Goal: Information Seeking & Learning: Learn about a topic

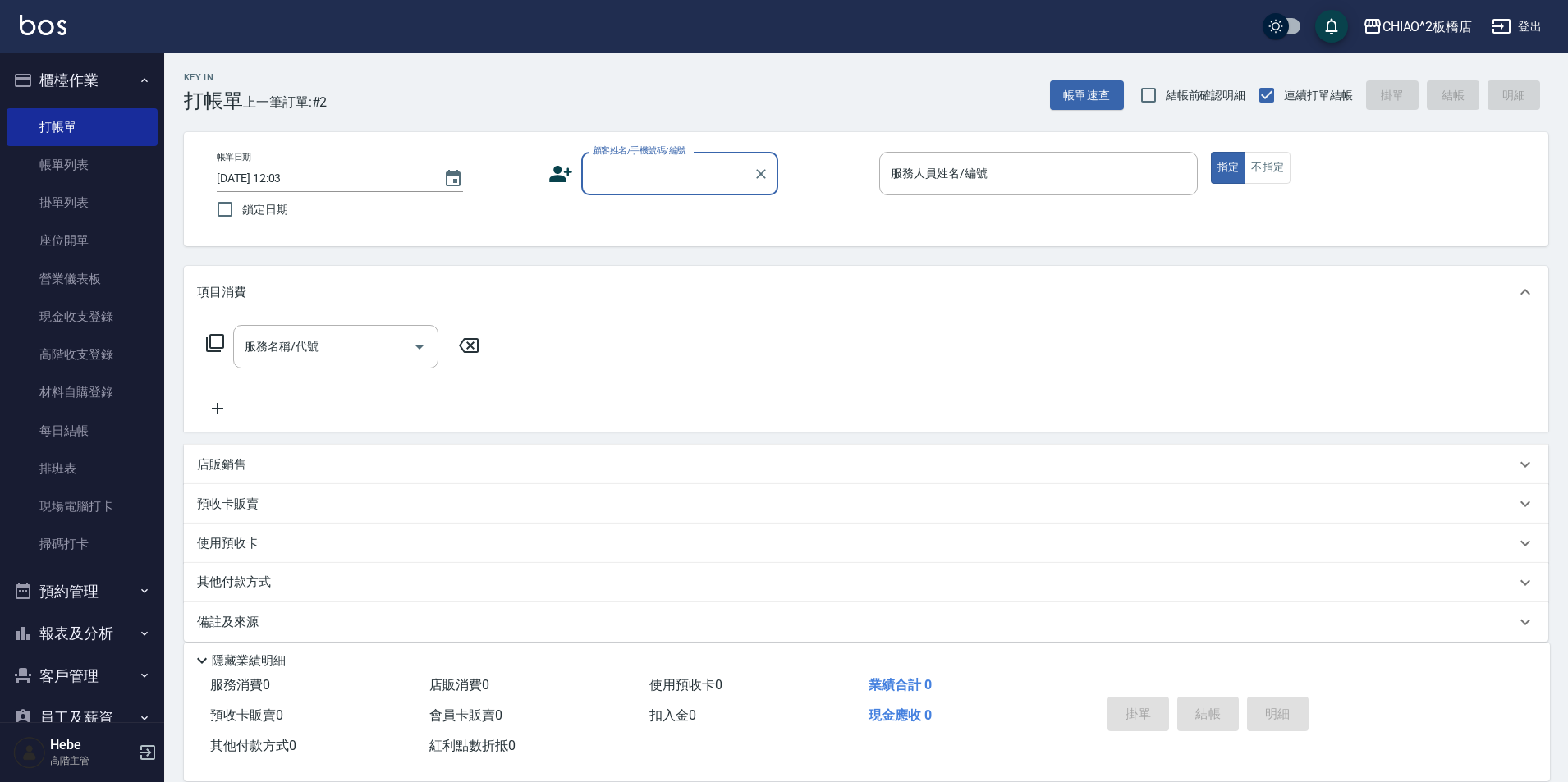
scroll to position [164, 0]
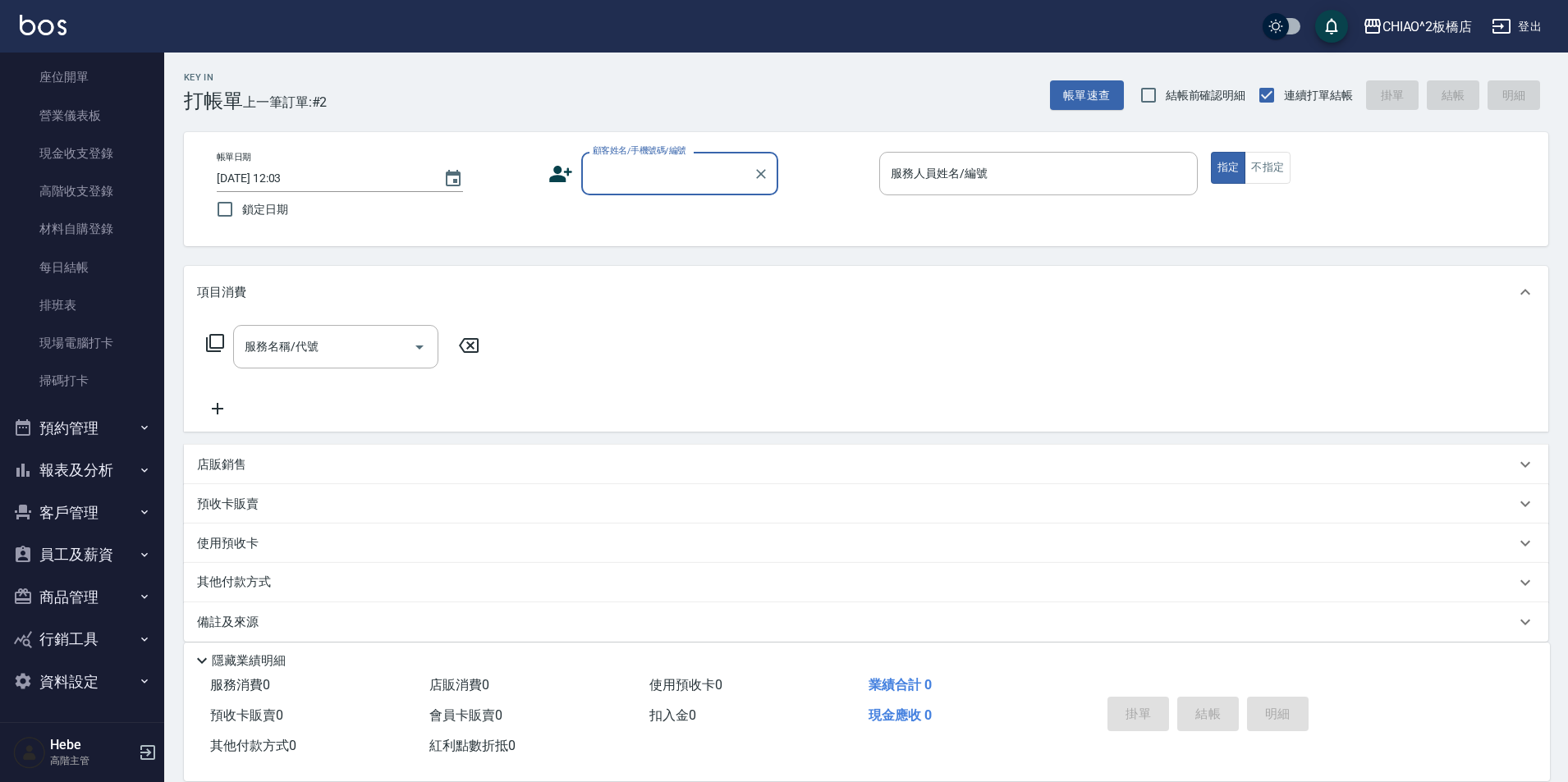
click at [72, 469] on button "報表及分析" at bounding box center [82, 470] width 151 height 43
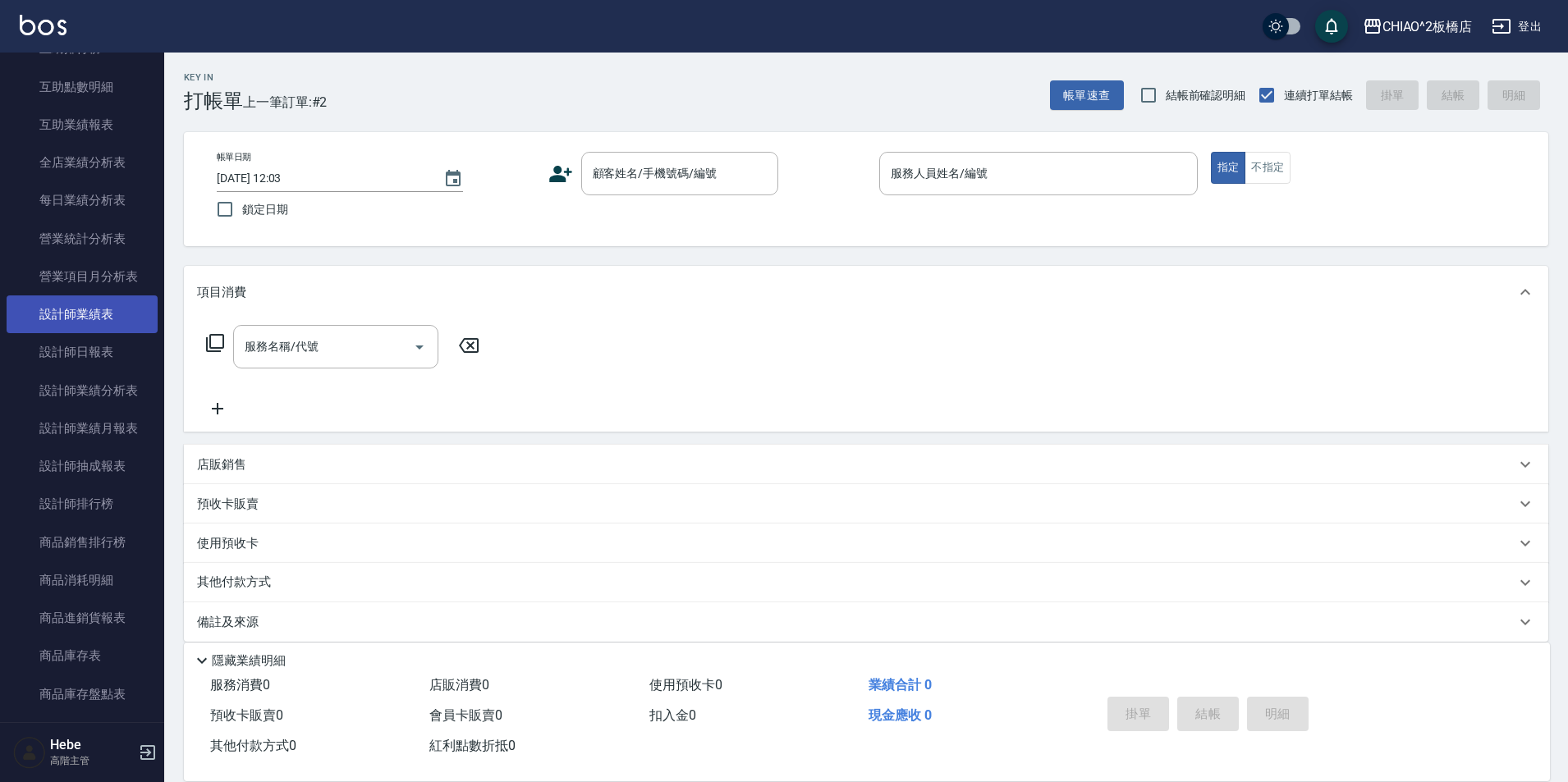
scroll to position [902, 0]
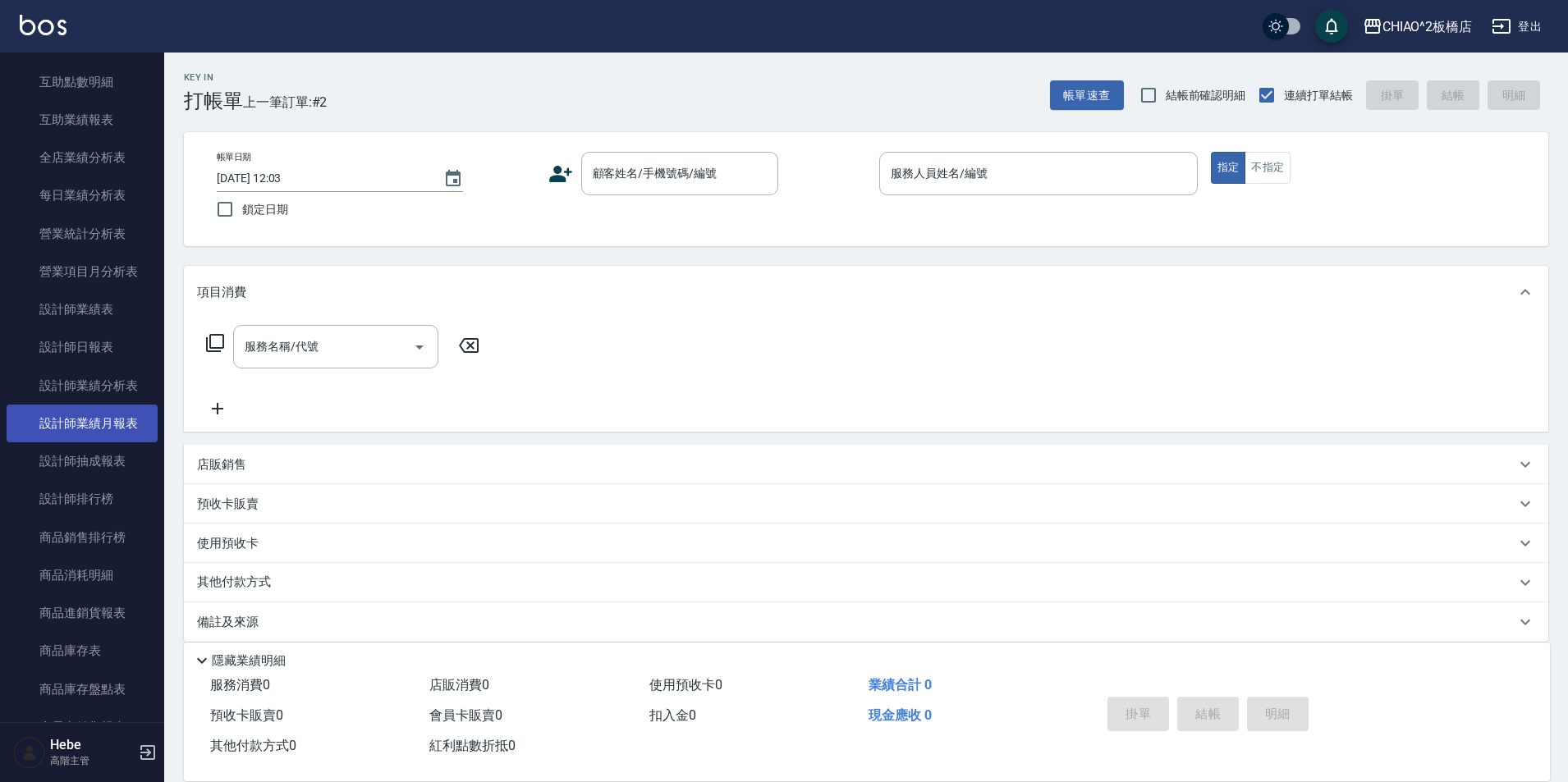
click at [101, 427] on link "設計師業績月報表" at bounding box center [82, 423] width 151 height 37
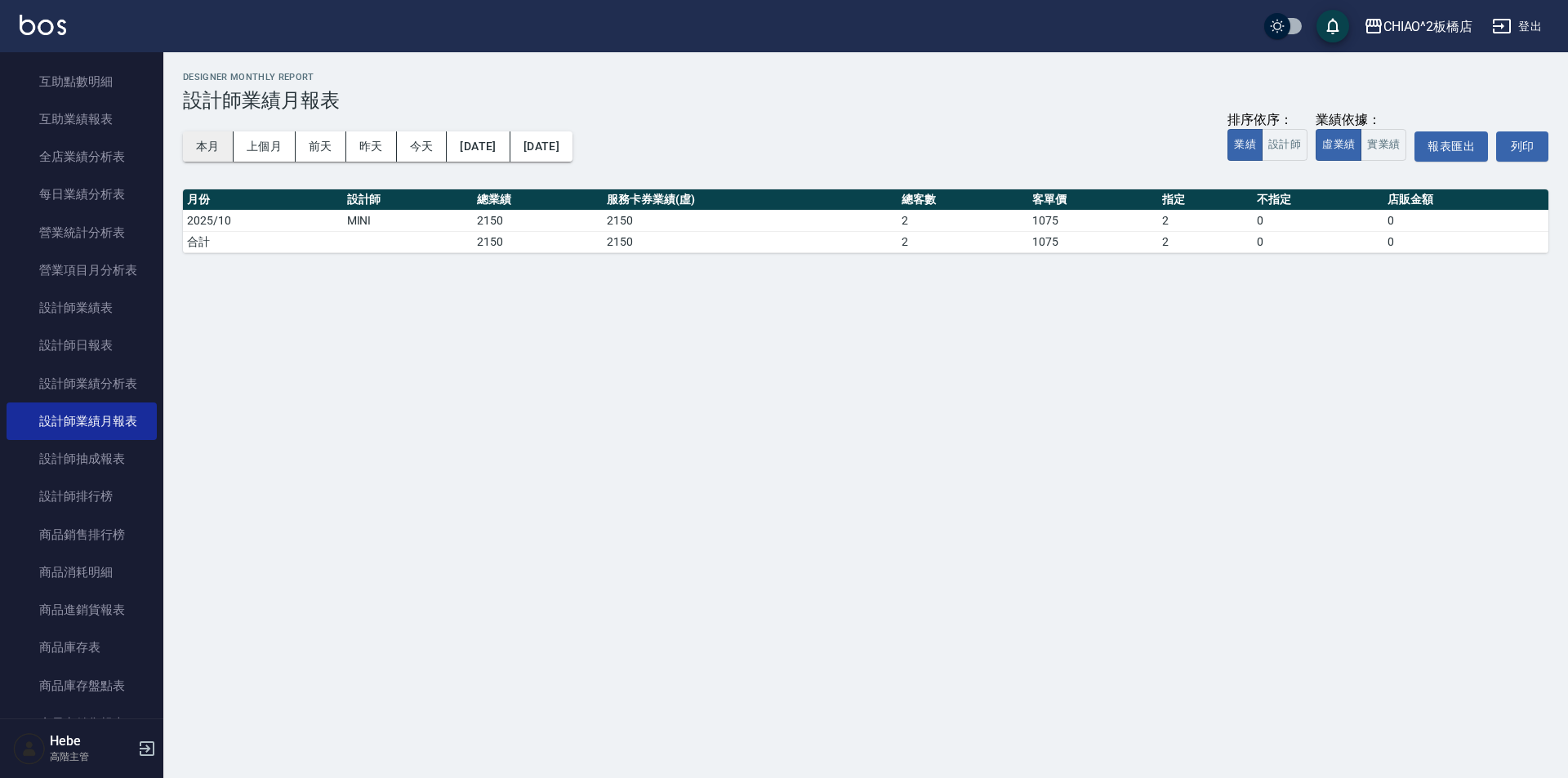
click at [212, 148] on button "本月" at bounding box center [209, 147] width 51 height 31
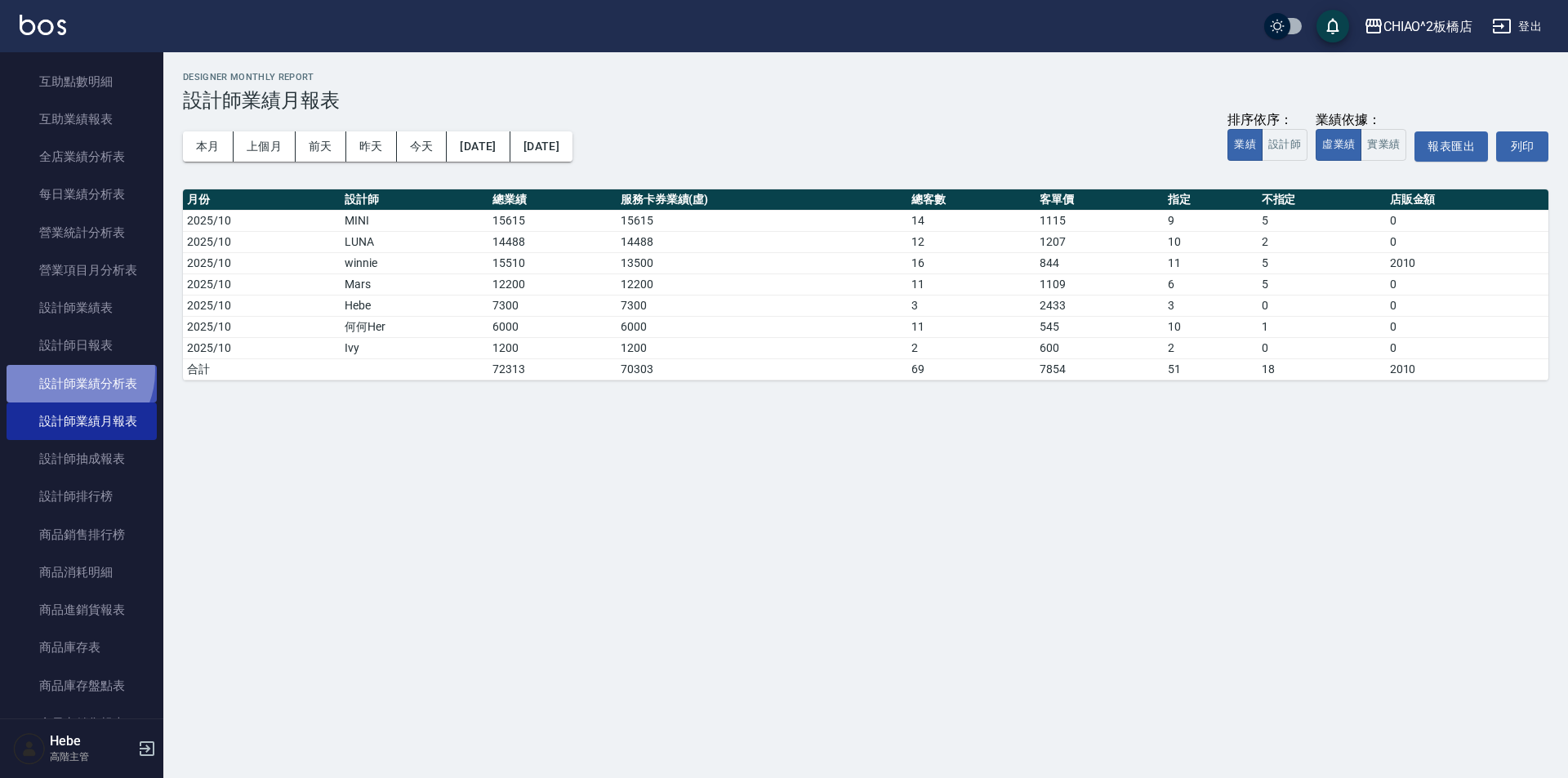
click at [67, 370] on link "設計師業績分析表" at bounding box center [81, 384] width 150 height 37
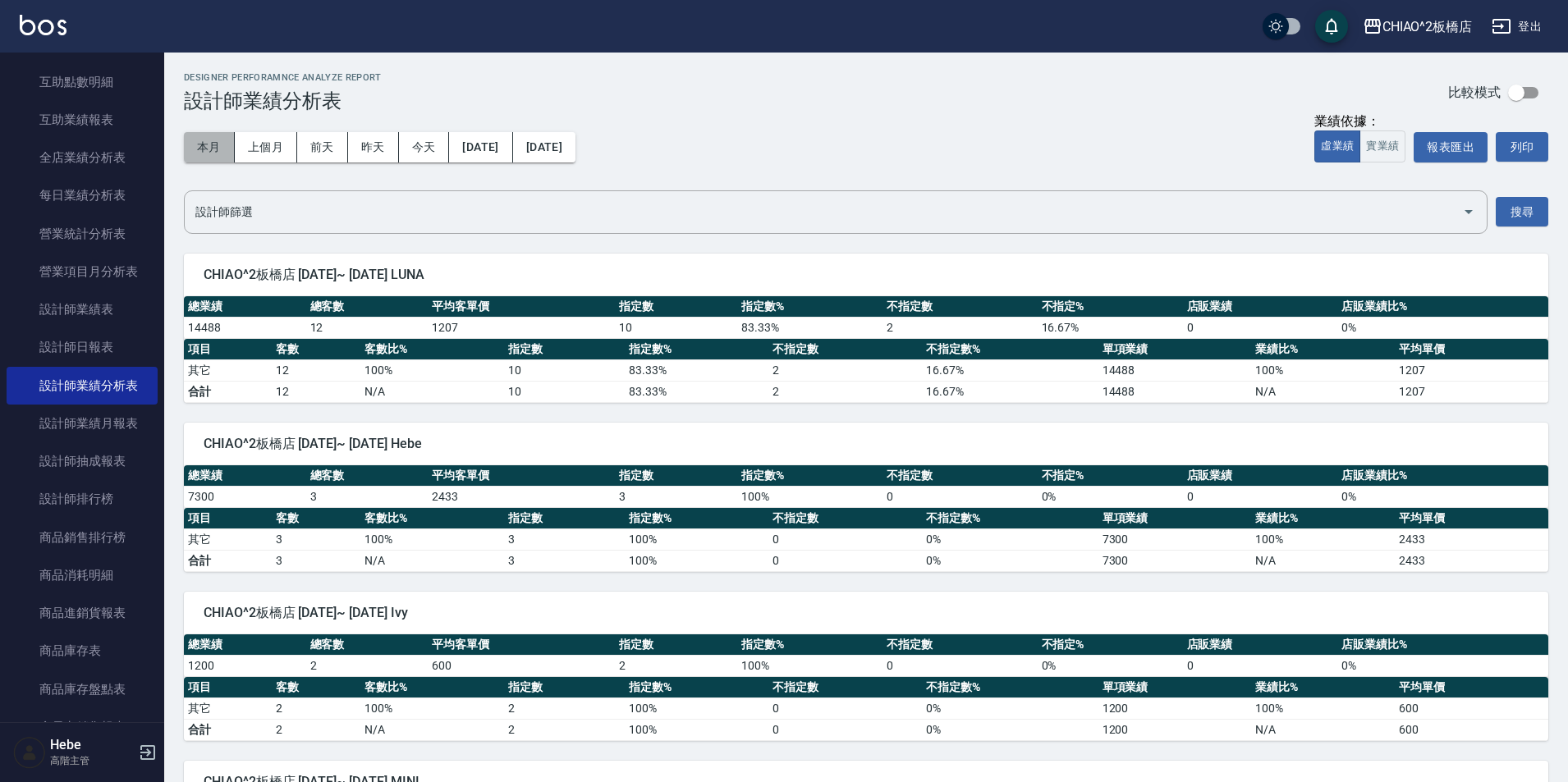
click at [205, 152] on button "本月" at bounding box center [210, 147] width 51 height 31
click at [262, 204] on input "設計師篩選" at bounding box center [823, 212] width 1265 height 29
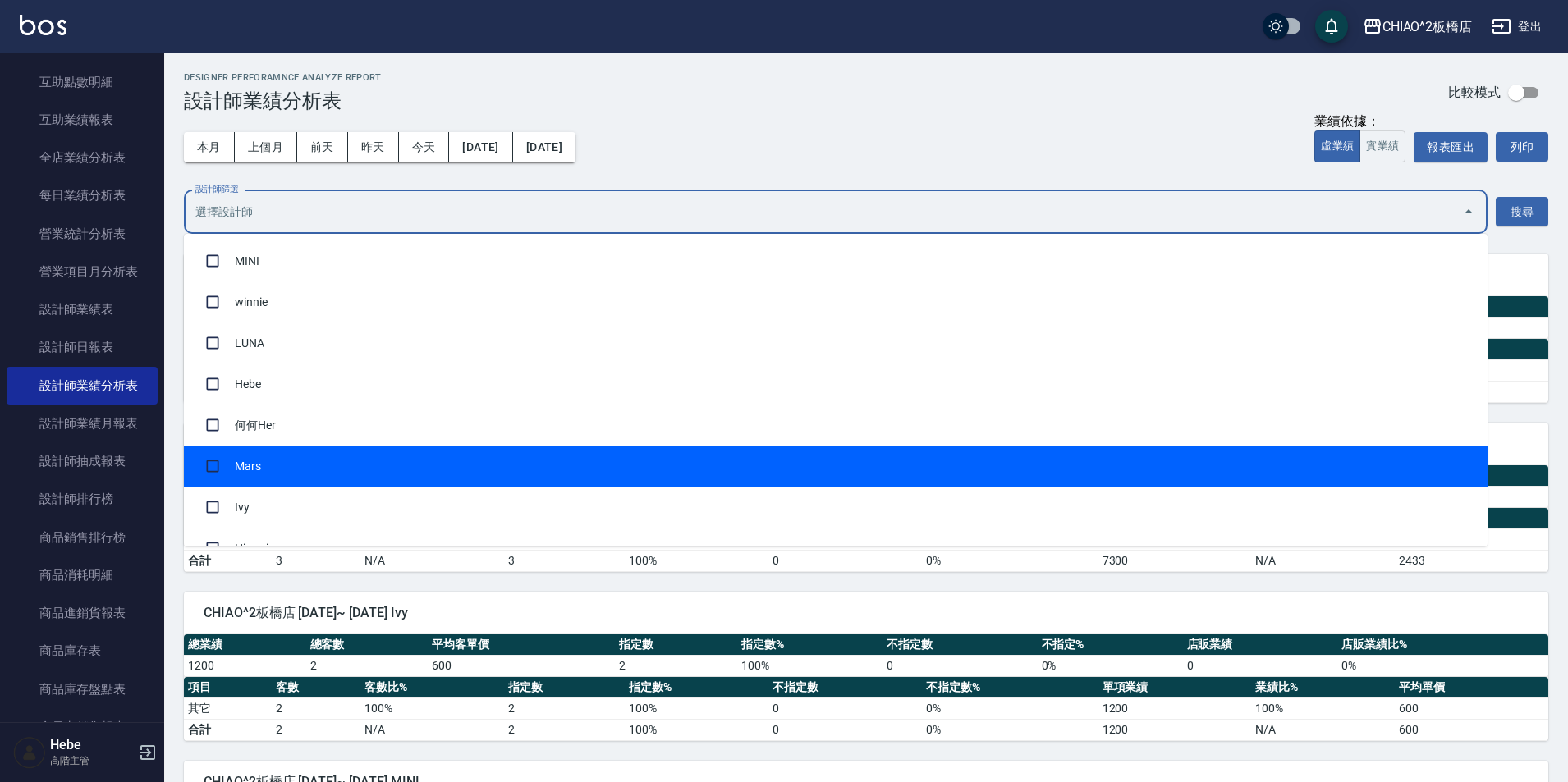
click at [277, 451] on li "Mars" at bounding box center [836, 466] width 1304 height 41
checkbox input "true"
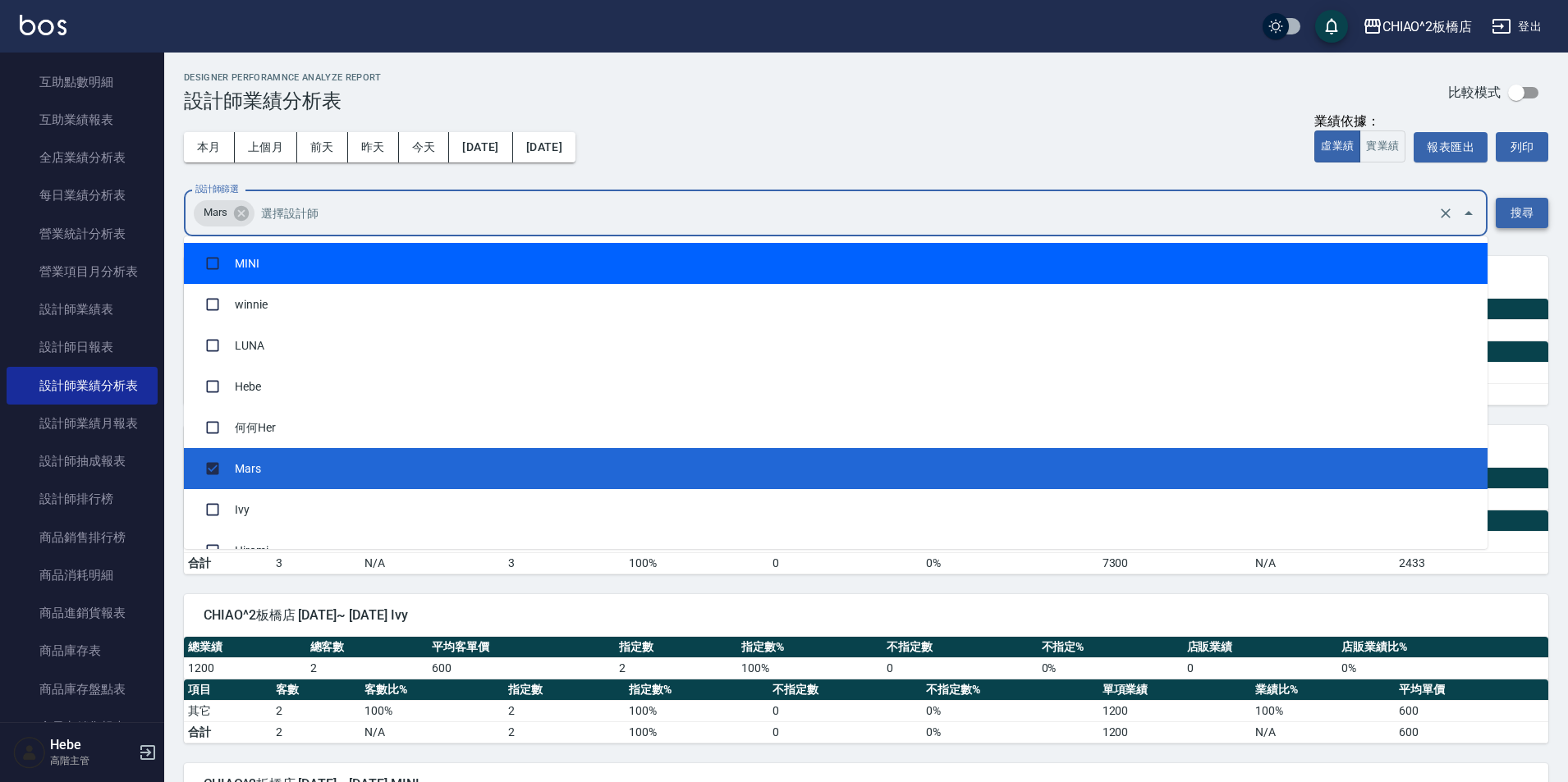
click at [1514, 201] on button "搜尋" at bounding box center [1522, 213] width 53 height 31
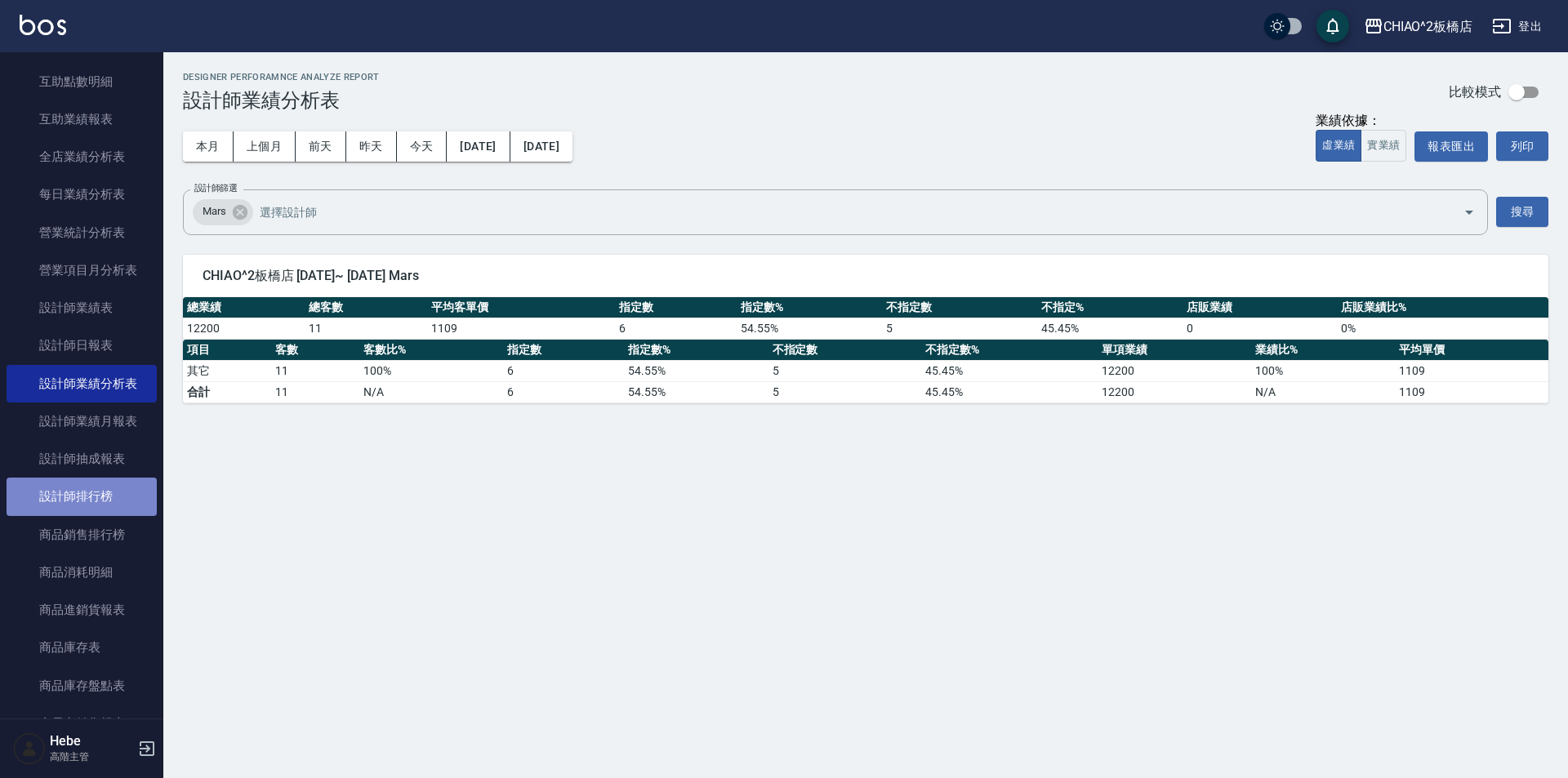
click at [101, 496] on link "設計師排行榜" at bounding box center [81, 497] width 150 height 37
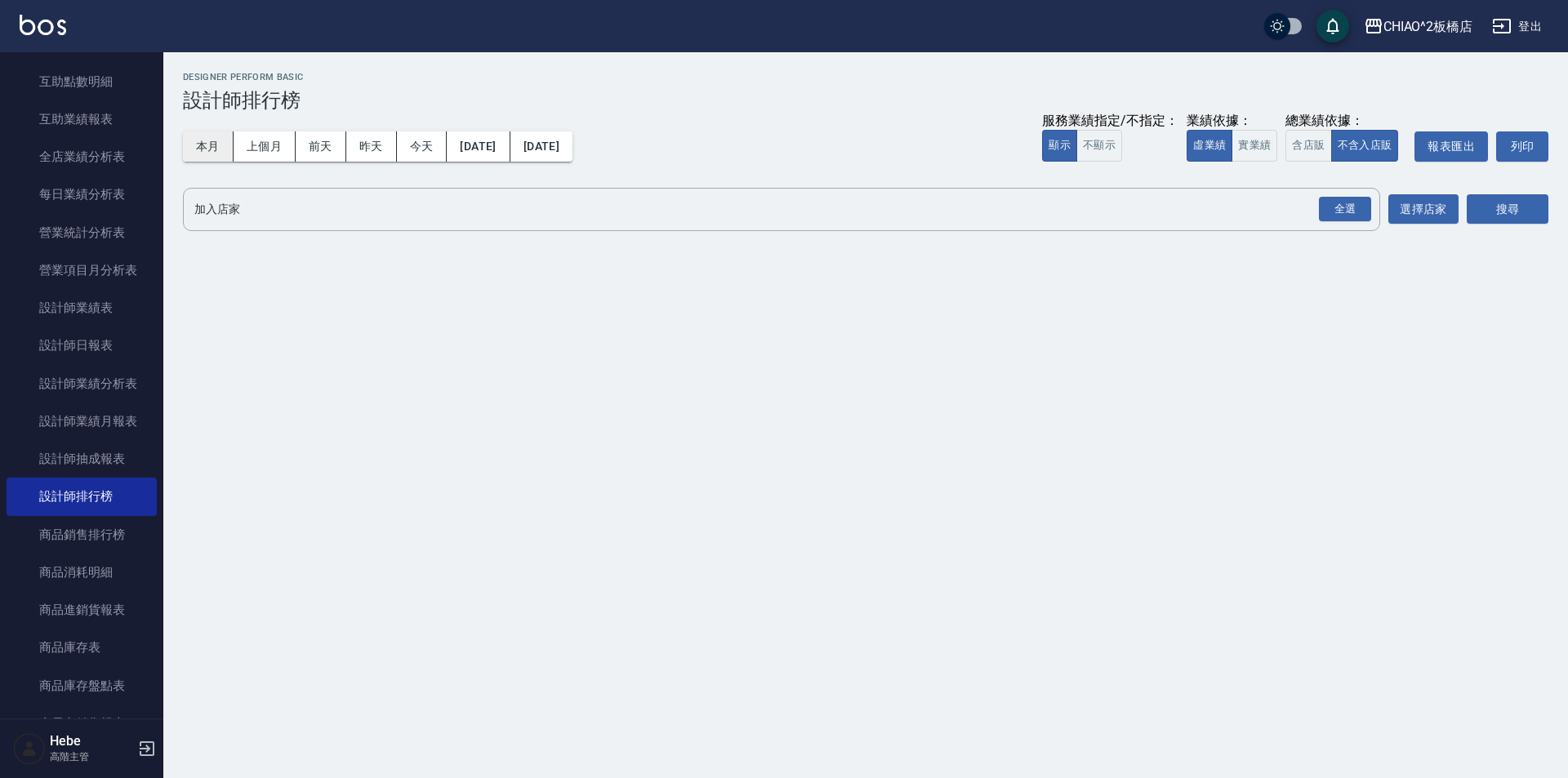
click at [212, 142] on button "本月" at bounding box center [209, 147] width 51 height 31
click at [213, 146] on button "本月" at bounding box center [209, 147] width 51 height 31
click at [83, 461] on link "設計師抽成報表" at bounding box center [81, 458] width 150 height 37
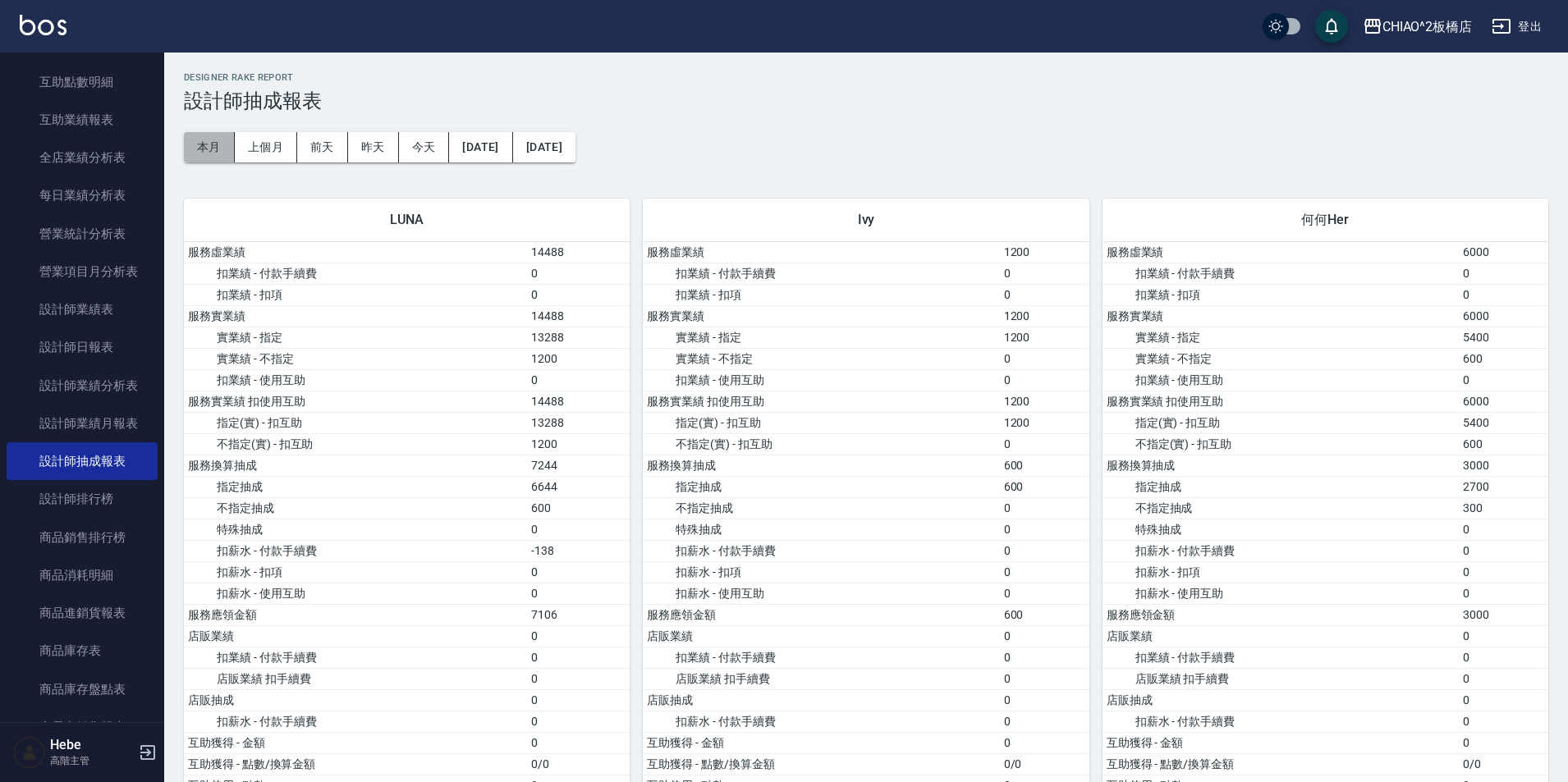
click at [204, 150] on button "本月" at bounding box center [210, 147] width 51 height 31
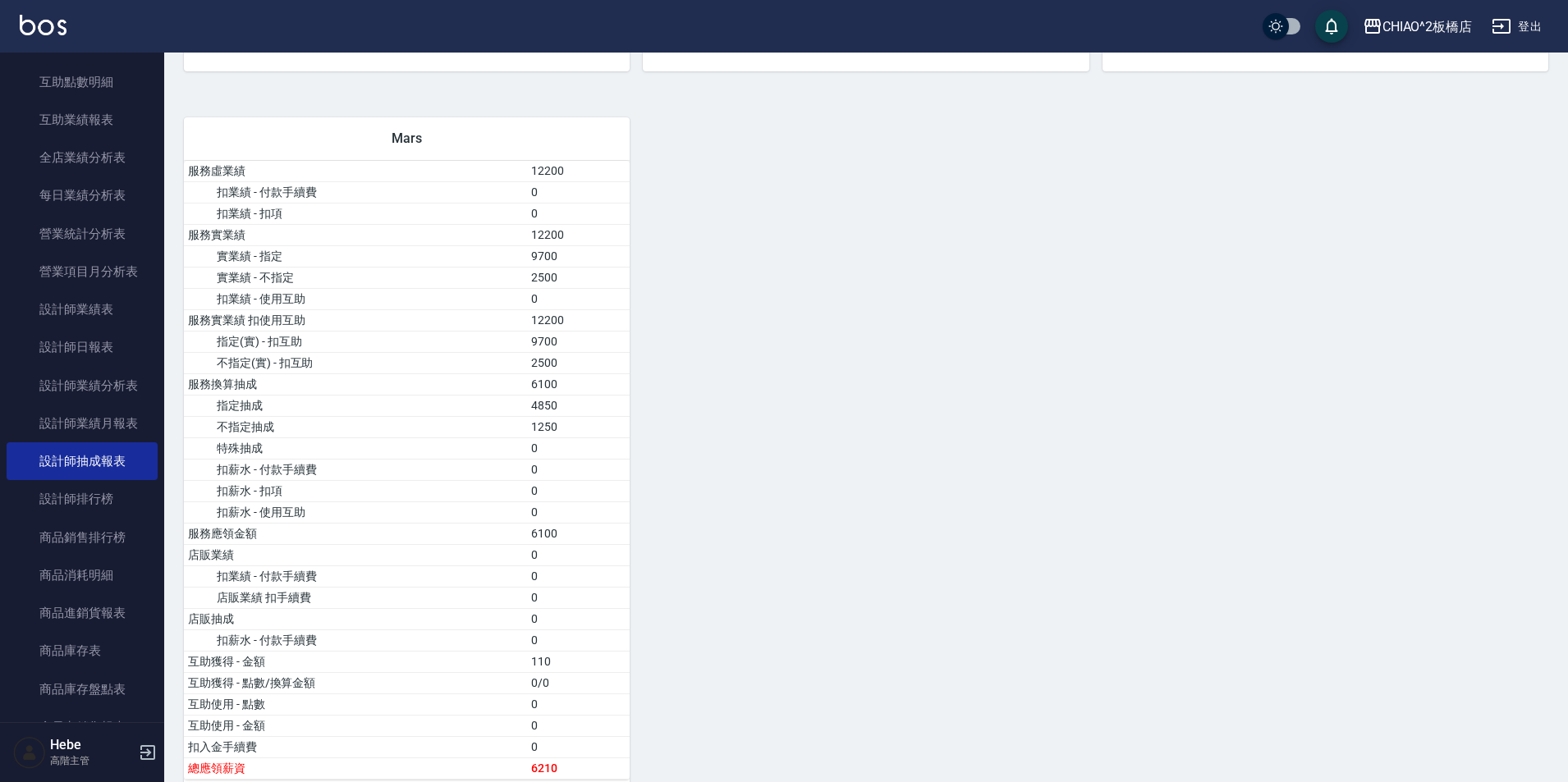
scroll to position [1509, 0]
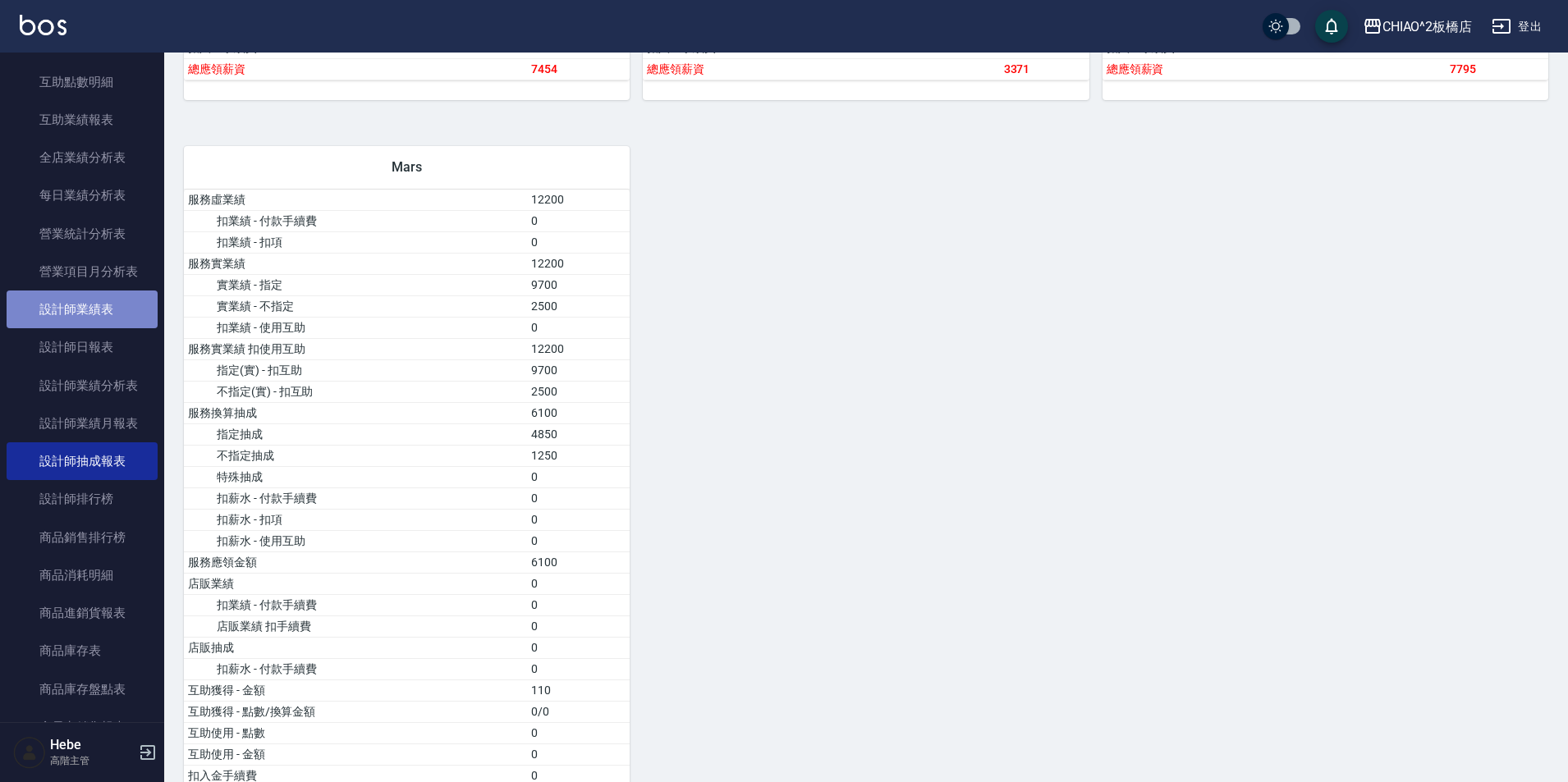
click at [95, 315] on link "設計師業績表" at bounding box center [82, 309] width 151 height 37
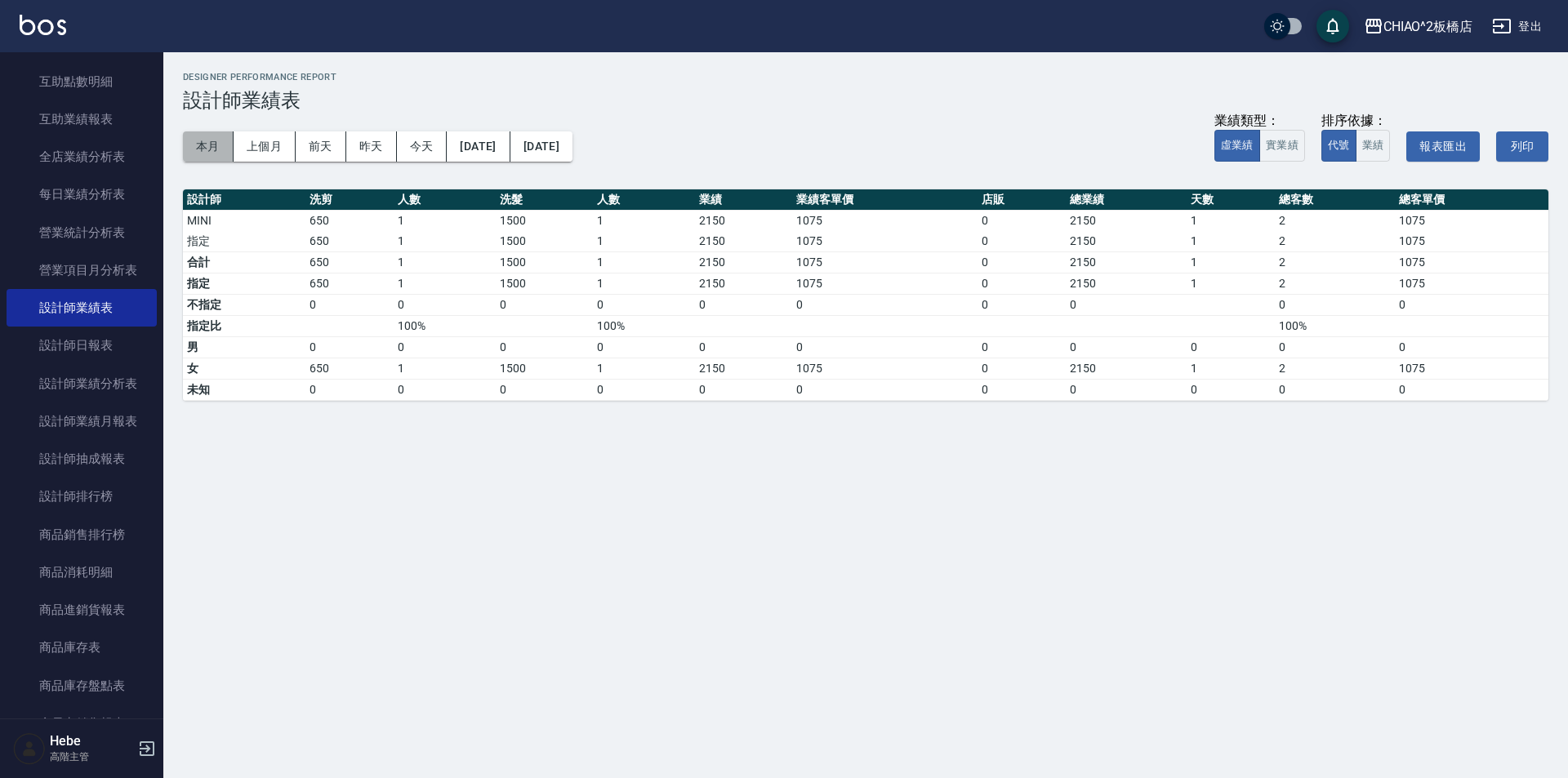
click at [205, 153] on button "本月" at bounding box center [209, 147] width 51 height 31
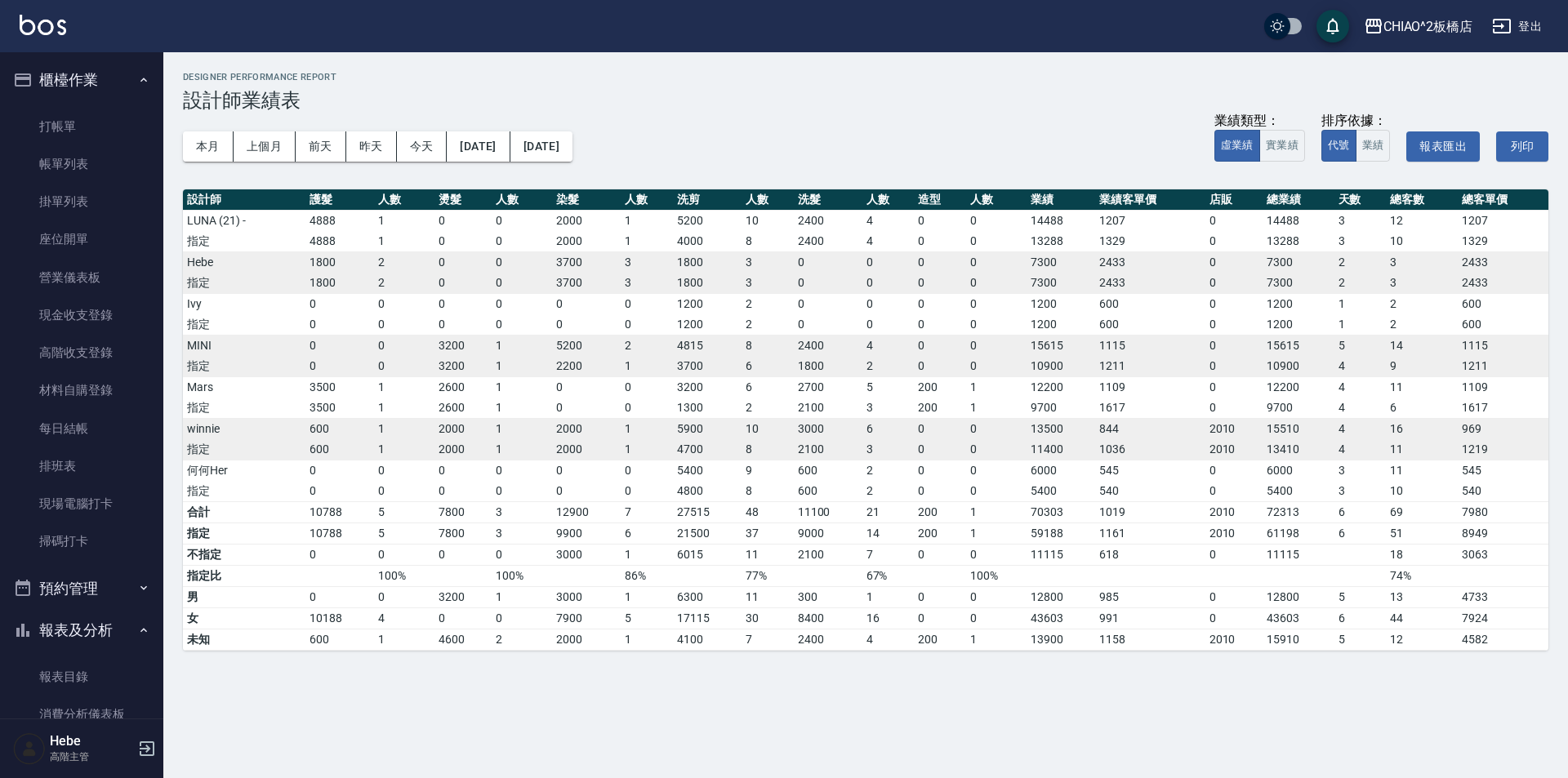
click at [53, 619] on button "報表及分析" at bounding box center [81, 631] width 150 height 42
click at [89, 139] on link "打帳單" at bounding box center [81, 126] width 150 height 37
